Goal: Communication & Community: Connect with others

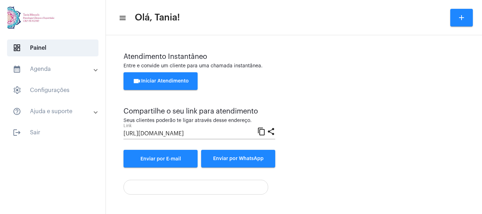
scroll to position [49, 0]
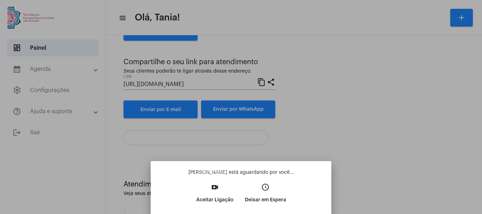
click at [214, 192] on mat-icon "video_call" at bounding box center [215, 187] width 8 height 8
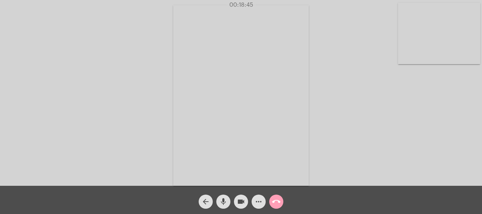
click at [277, 201] on mat-icon "call_end" at bounding box center [276, 202] width 8 height 8
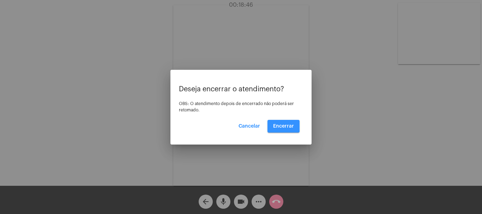
click at [278, 126] on span "Encerrar" at bounding box center [283, 126] width 21 height 5
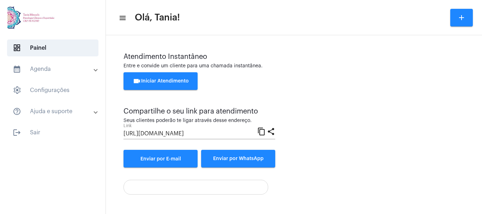
scroll to position [140, 0]
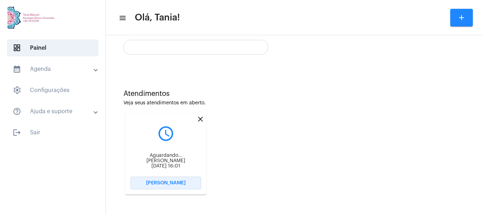
click at [165, 182] on span "[PERSON_NAME]" at bounding box center [166, 183] width 40 height 5
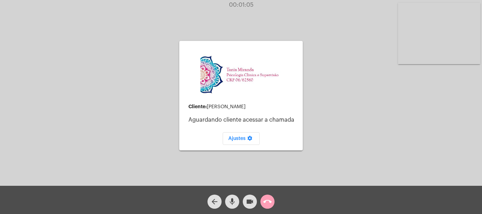
click at [269, 202] on mat-icon "call_end" at bounding box center [267, 202] width 8 height 8
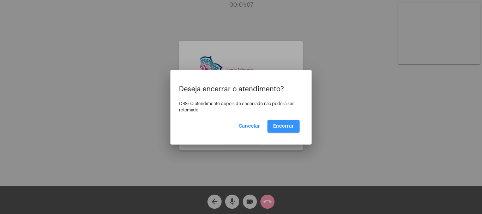
click at [292, 126] on span "Encerrar" at bounding box center [283, 126] width 21 height 5
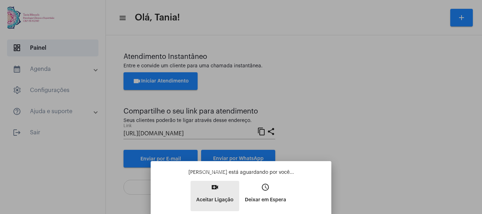
click at [216, 190] on mat-icon "video_call" at bounding box center [215, 187] width 8 height 8
